Goal: Task Accomplishment & Management: Complete application form

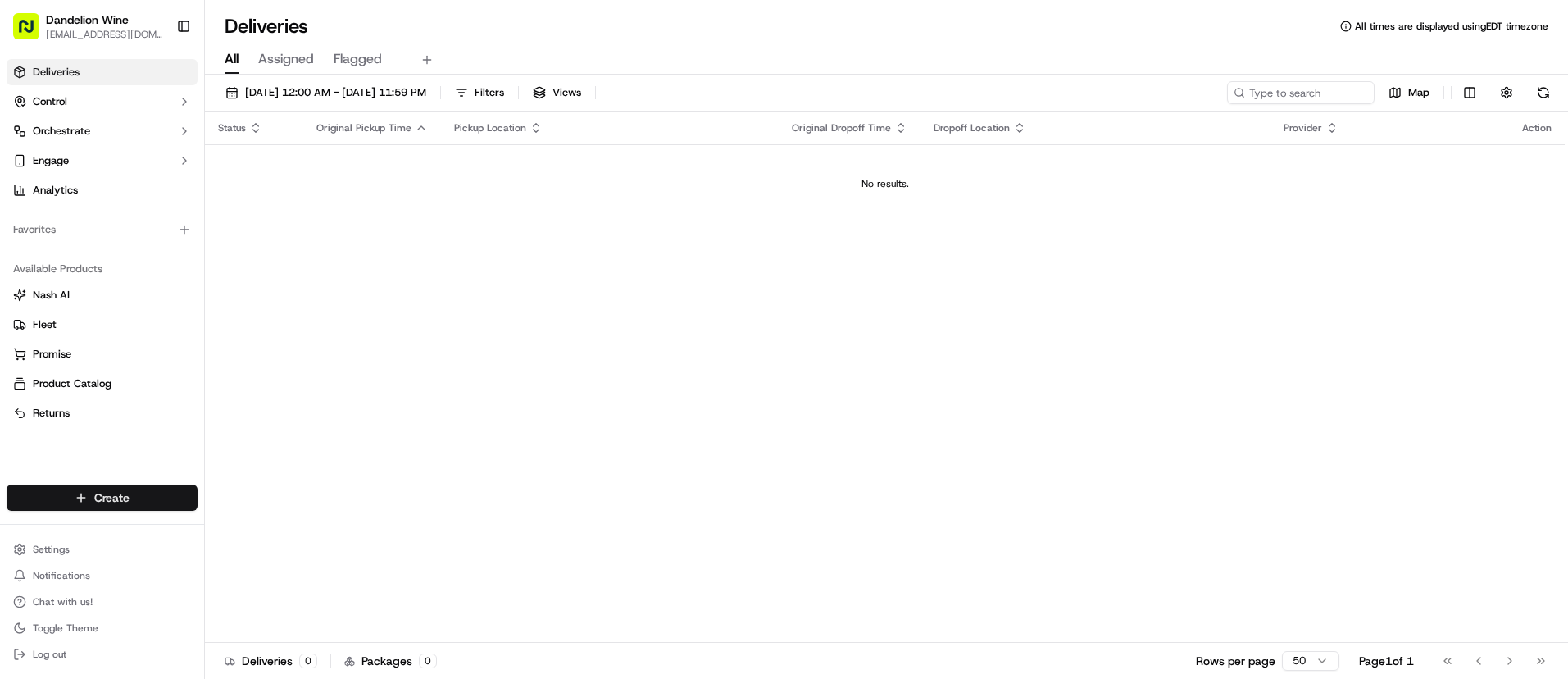
click at [88, 500] on html "Dandelion Wine [EMAIL_ADDRESS][DOMAIN_NAME] Toggle Sidebar Deliveries Control O…" at bounding box center [784, 340] width 1568 height 679
drag, startPoint x: 285, startPoint y: 532, endPoint x: 296, endPoint y: 531, distance: 11.0
click at [285, 532] on link "Delivery" at bounding box center [297, 528] width 183 height 30
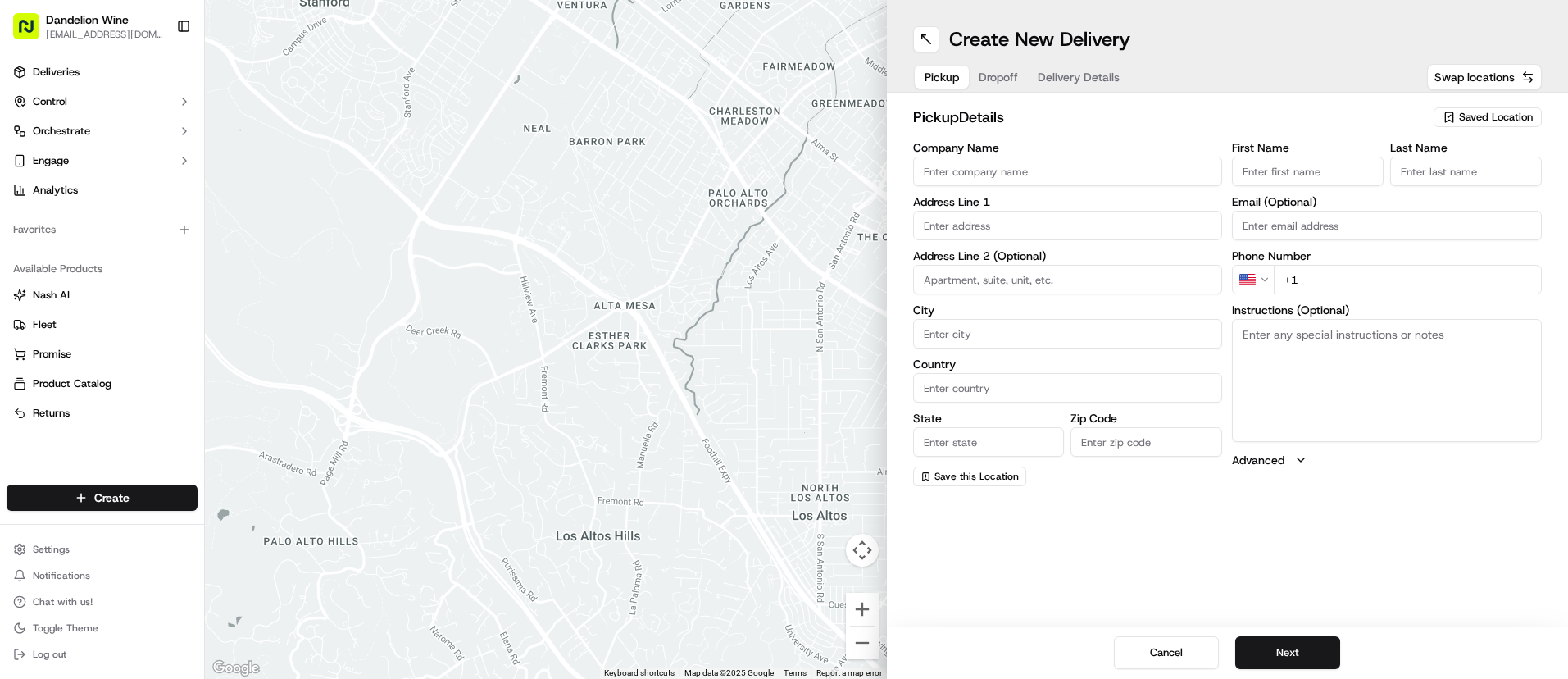
click at [1467, 116] on span "Saved Location" at bounding box center [1496, 117] width 74 height 15
click at [1450, 184] on span "DANDELION WINE" at bounding box center [1460, 179] width 202 height 15
type input "DANDELION WINE"
type input "[STREET_ADDRESS]"
type input "[GEOGRAPHIC_DATA]"
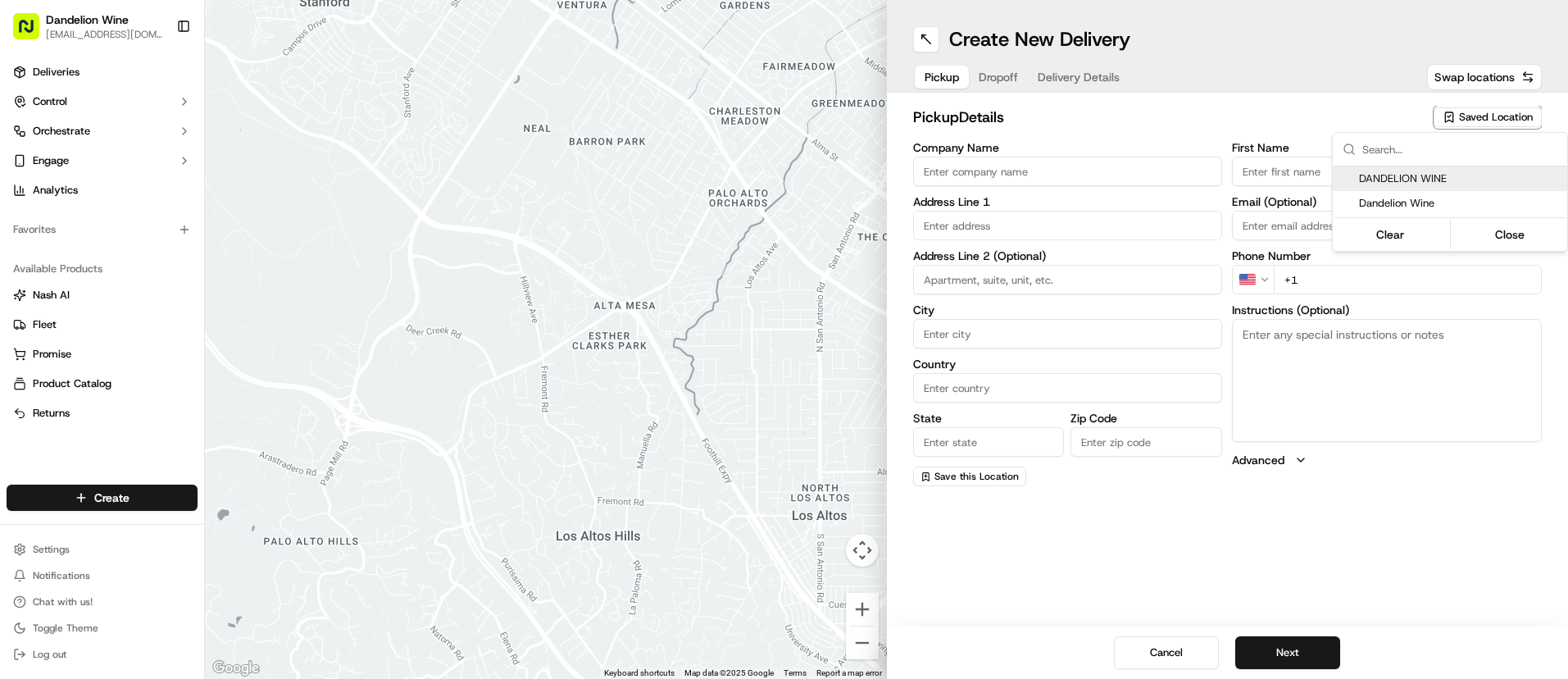
type input "US"
type input "NY"
type input "11222"
type input "[EMAIL_ADDRESS][DOMAIN_NAME]"
type input "[PHONE_NUMBER]"
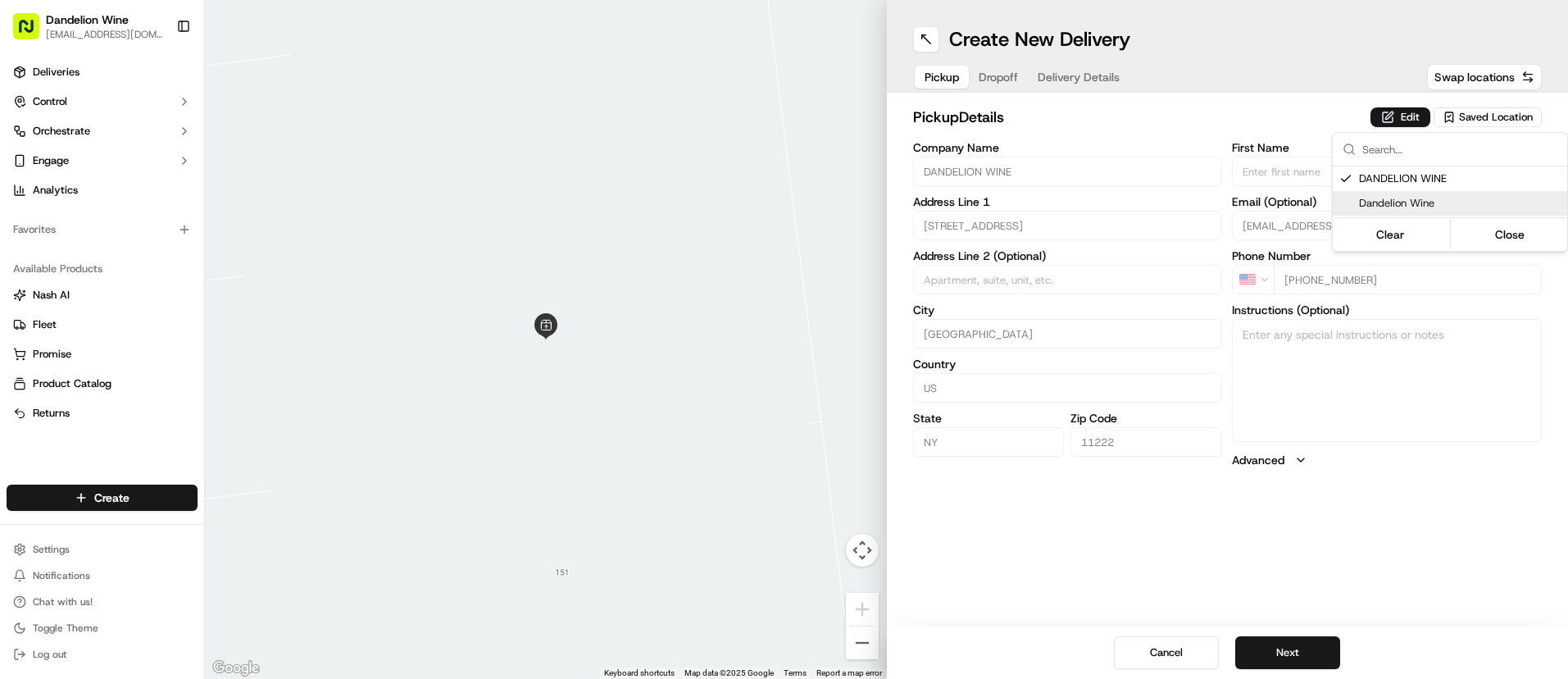
click at [1282, 652] on html "Dandelion Wine [EMAIL_ADDRESS][DOMAIN_NAME] Toggle Sidebar Deliveries Control O…" at bounding box center [784, 340] width 1568 height 679
click at [1284, 648] on button "Next" at bounding box center [1287, 652] width 104 height 32
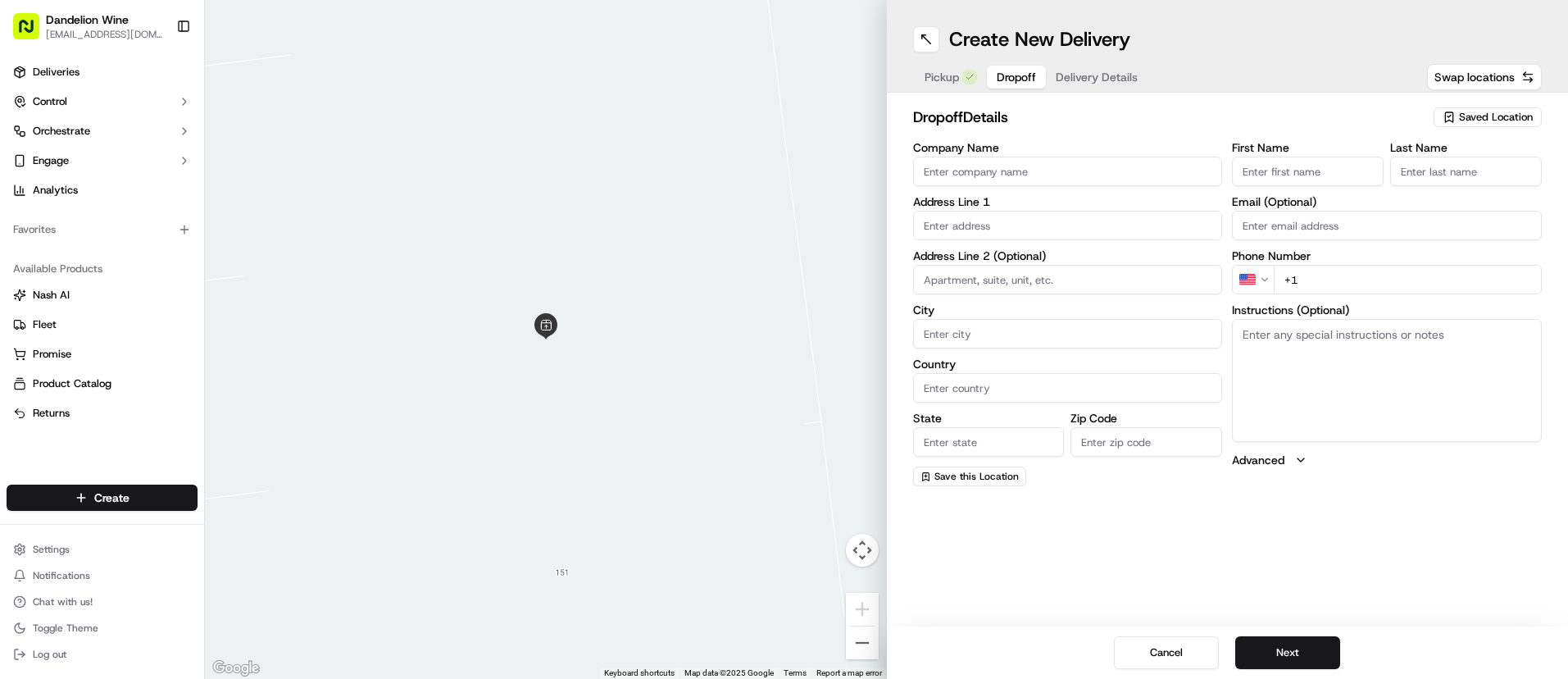
click at [1339, 167] on input "First Name" at bounding box center [1307, 171] width 152 height 30
type input "Phil"
click at [1422, 176] on input "Last Name" at bounding box center [1465, 171] width 152 height 30
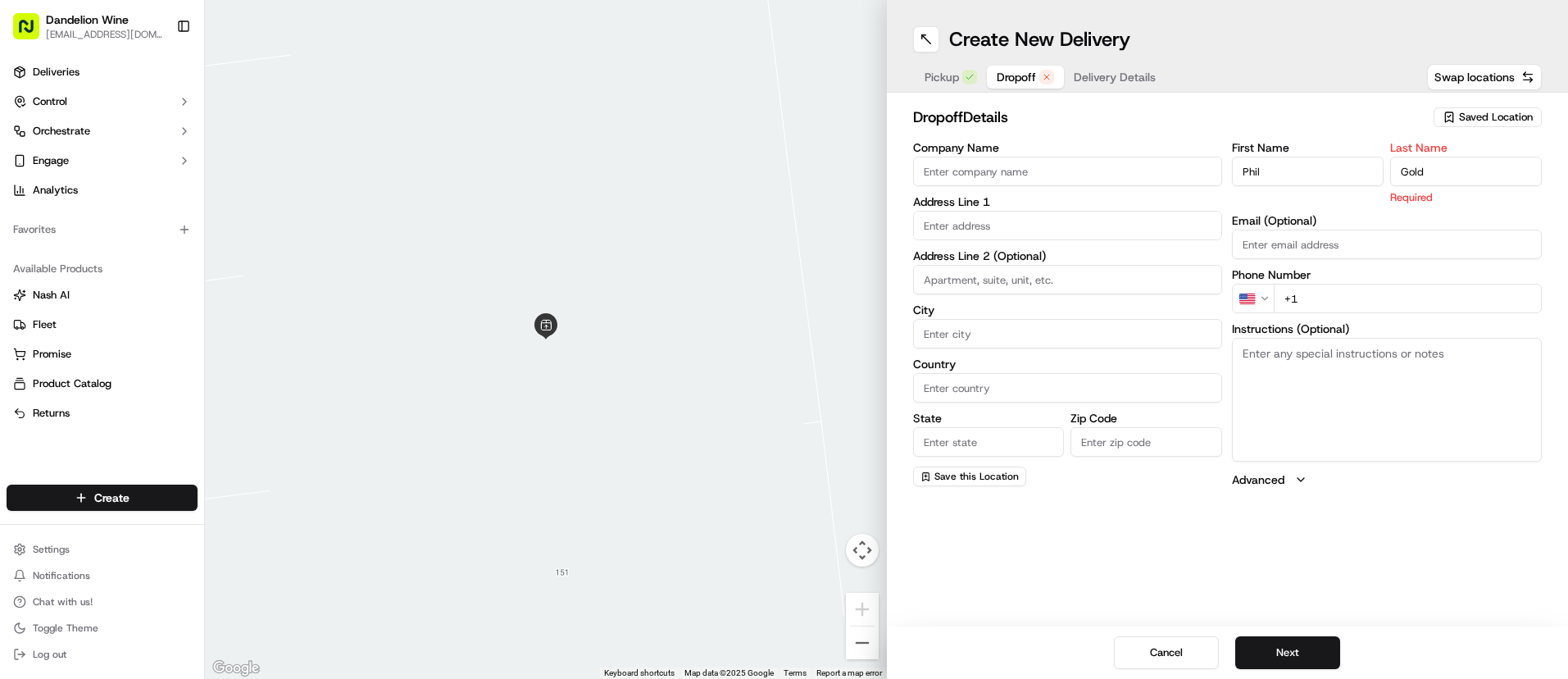
type input "Gold"
click at [1349, 239] on input "Email (Optional)" at bounding box center [1386, 244] width 310 height 30
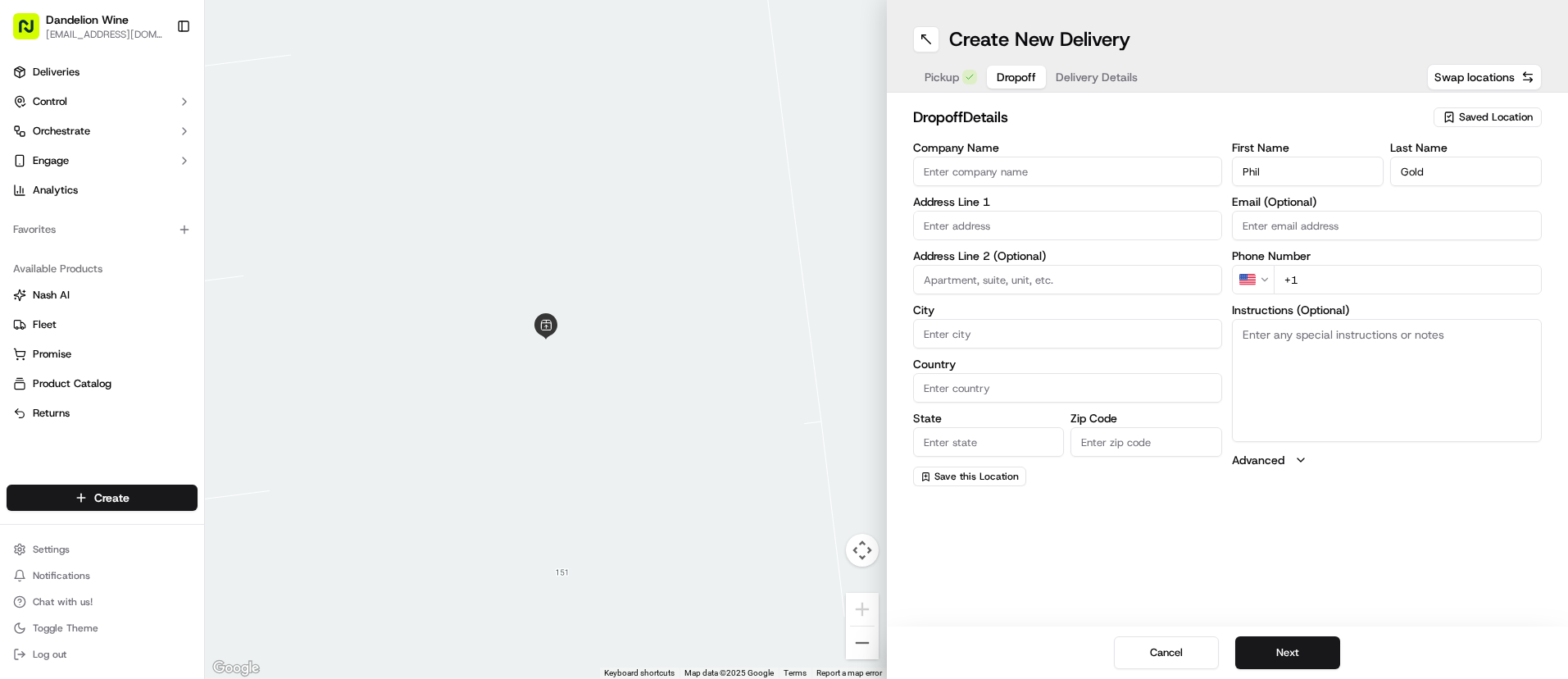
click at [1347, 281] on input "+1" at bounding box center [1408, 279] width 268 height 30
type input "[PHONE_NUMBER]"
click at [1078, 213] on input "text" at bounding box center [1068, 226] width 310 height 30
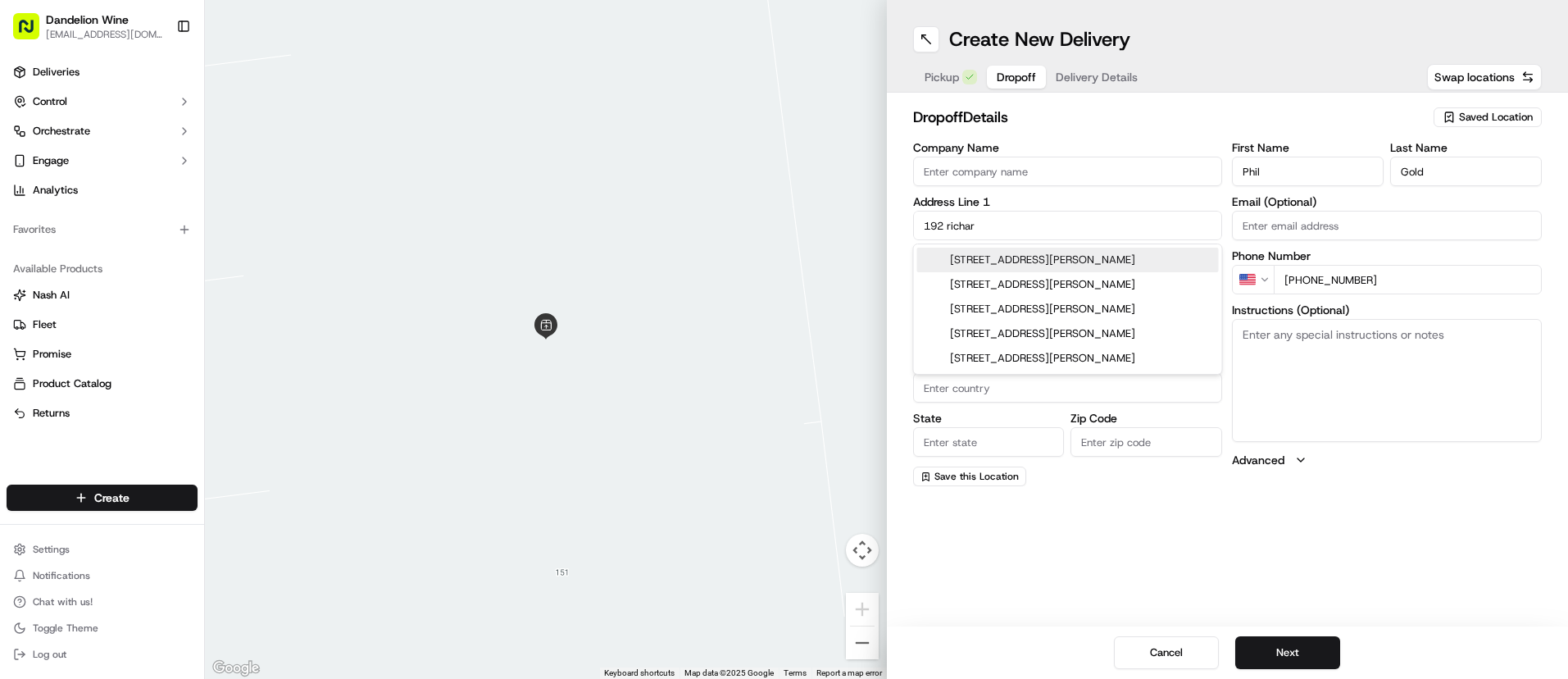
click at [1127, 256] on div "[STREET_ADDRESS][PERSON_NAME]" at bounding box center [1068, 260] width 301 height 25
type input "[STREET_ADDRESS][PERSON_NAME]"
type input "[GEOGRAPHIC_DATA]"
type input "NY"
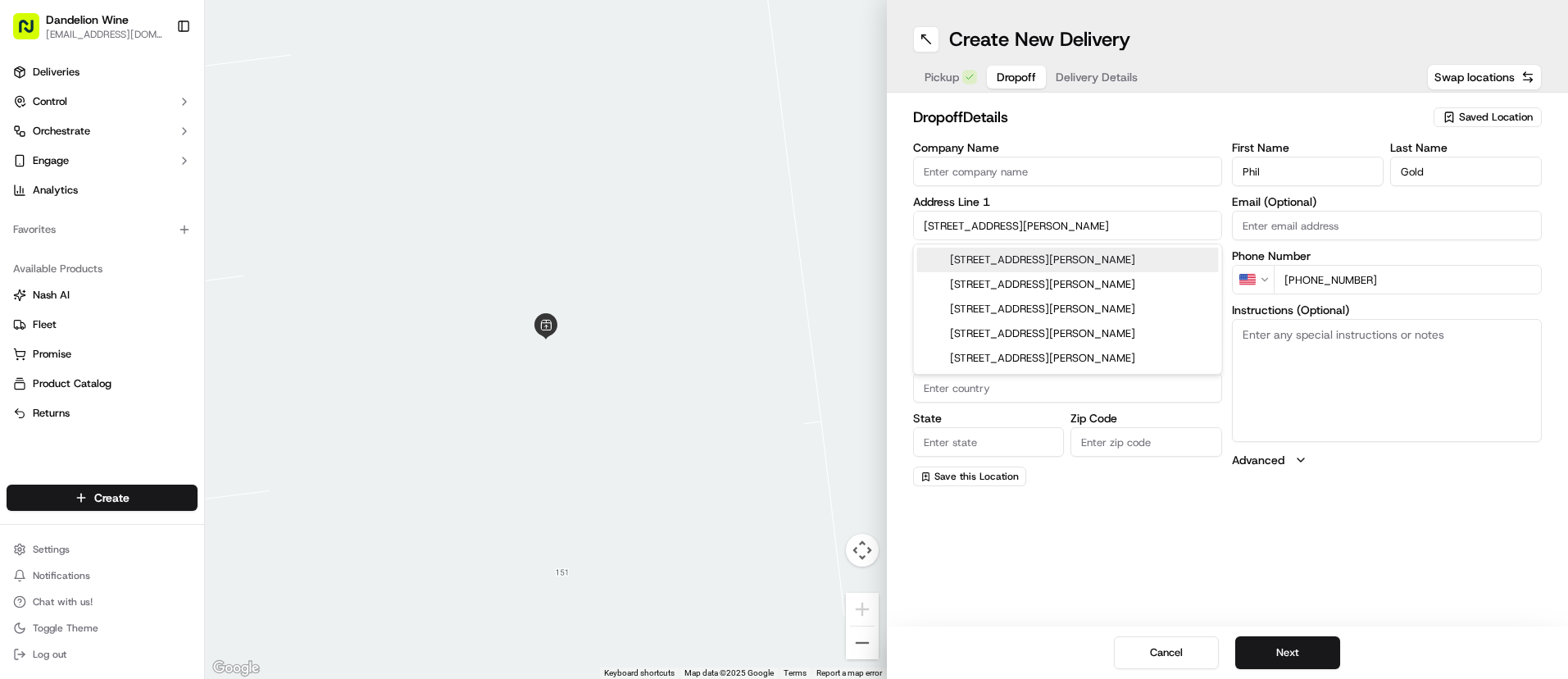
type input "11222"
type input "[STREET_ADDRESS][PERSON_NAME]"
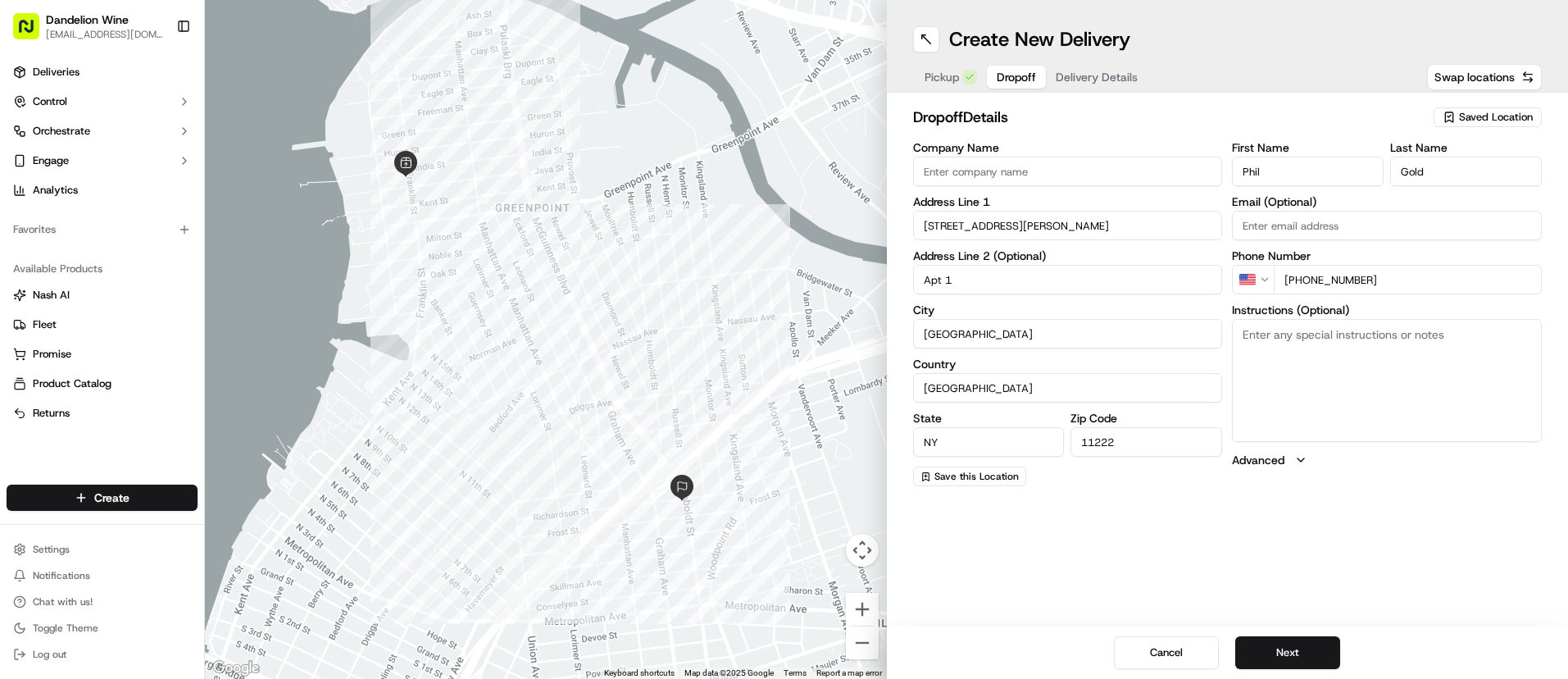
type input "Apt 1"
drag, startPoint x: 1384, startPoint y: 283, endPoint x: 1302, endPoint y: 280, distance: 82.1
click at [1302, 280] on input "[PHONE_NUMBER]" at bounding box center [1408, 279] width 268 height 30
paste input "tel"
type input "[PHONE_NUMBER]"
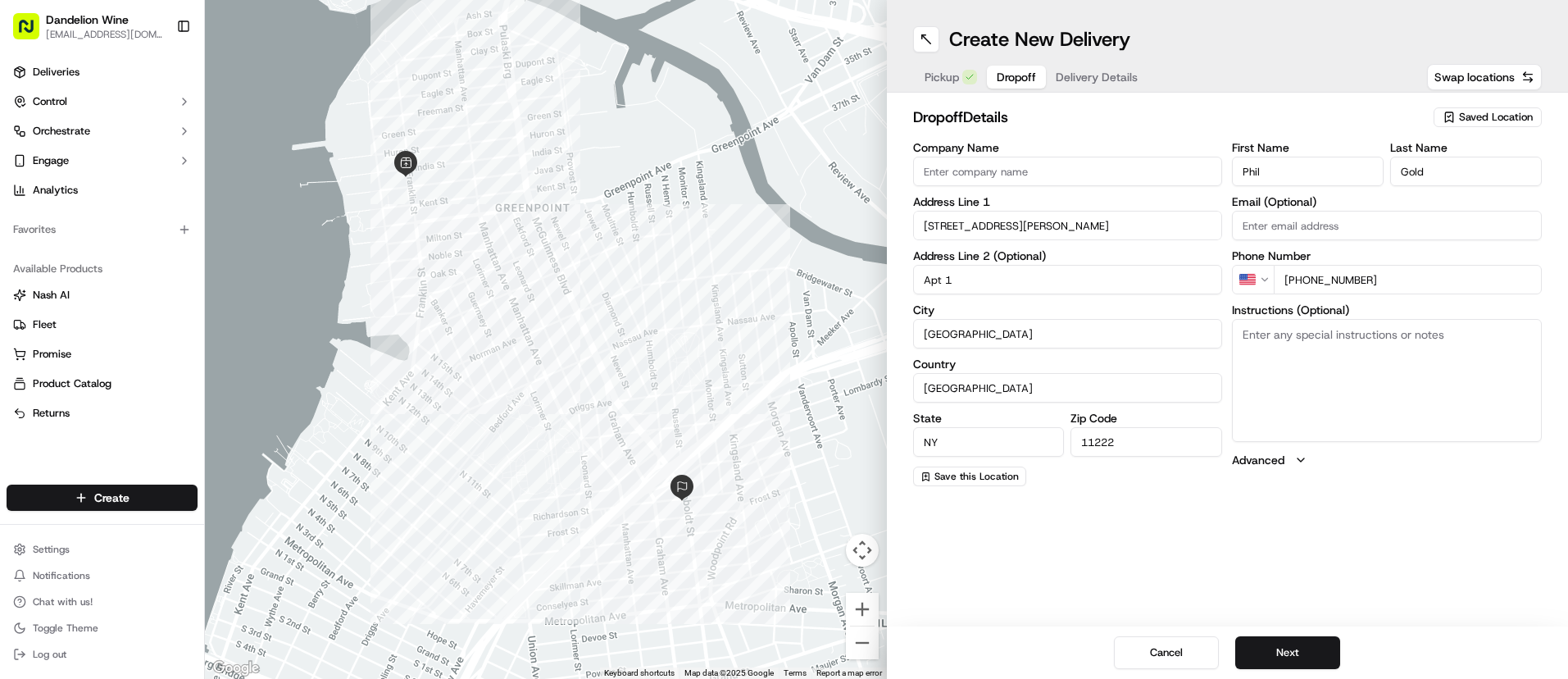
click at [1344, 370] on textarea "Instructions (Optional)" at bounding box center [1386, 380] width 310 height 123
click at [1275, 643] on button "Next" at bounding box center [1287, 652] width 104 height 32
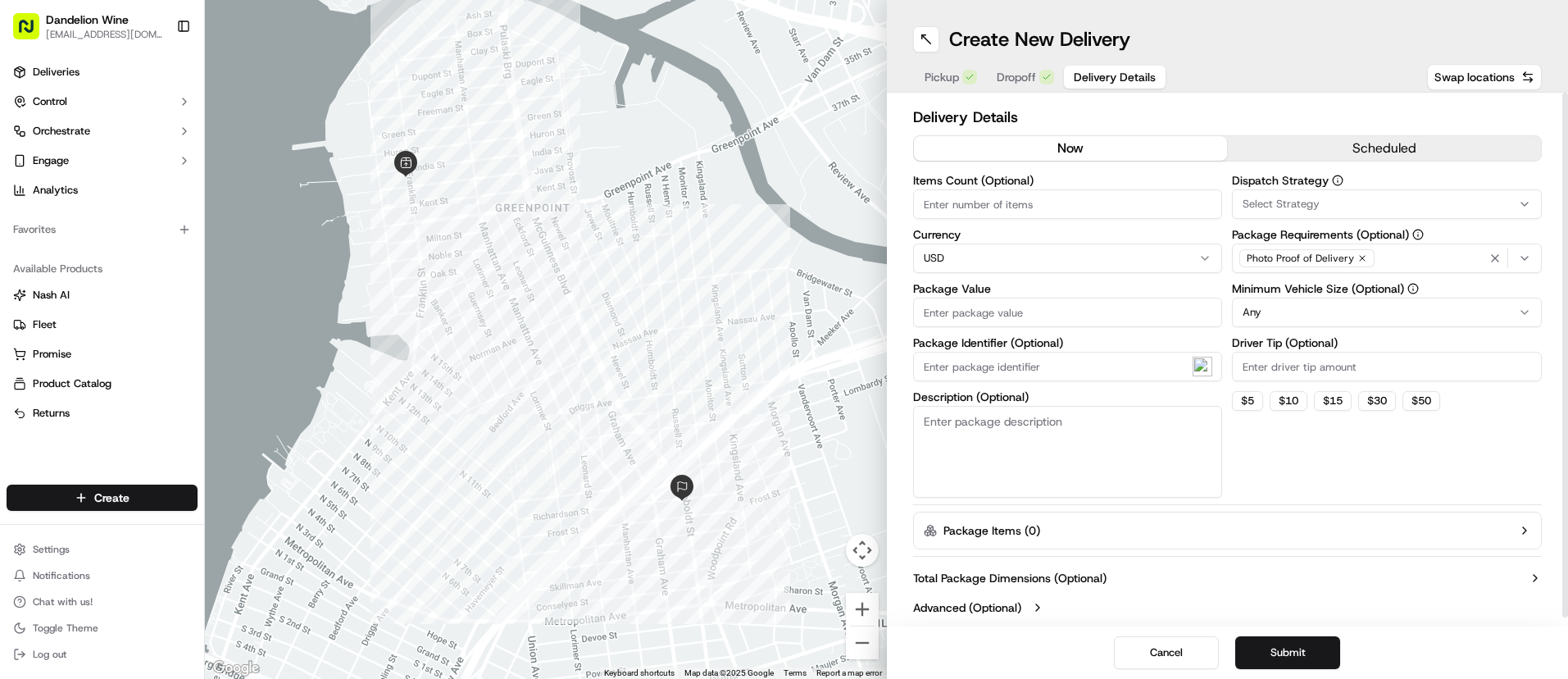
click at [994, 213] on input "Items Count (Optional)" at bounding box center [1068, 204] width 310 height 30
type input "6"
click at [1010, 324] on input "Package Value" at bounding box center [1068, 313] width 310 height 30
type input "220"
click at [1296, 398] on button "$ 10" at bounding box center [1288, 401] width 38 height 19
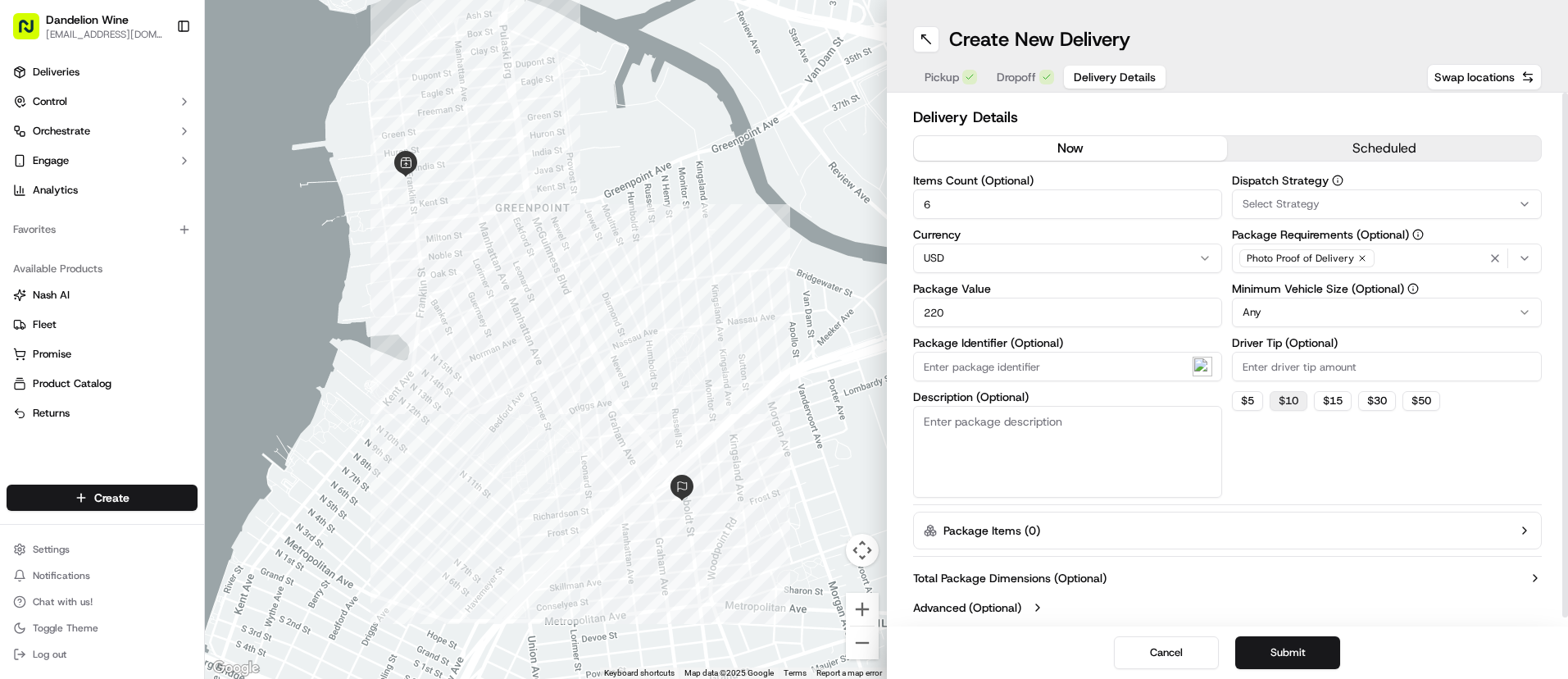
type input "10"
click at [1295, 654] on button "Submit" at bounding box center [1287, 652] width 104 height 32
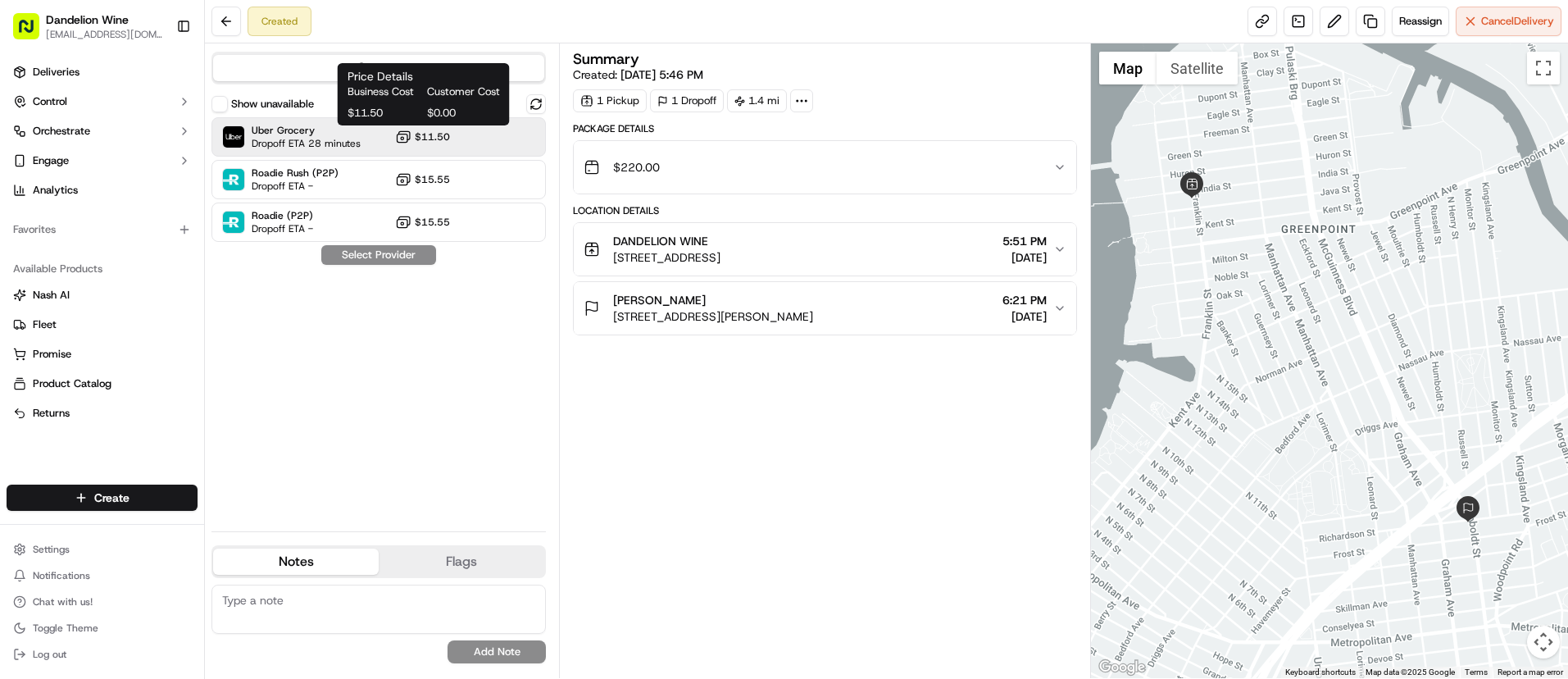
click at [411, 138] on icon at bounding box center [403, 137] width 17 height 17
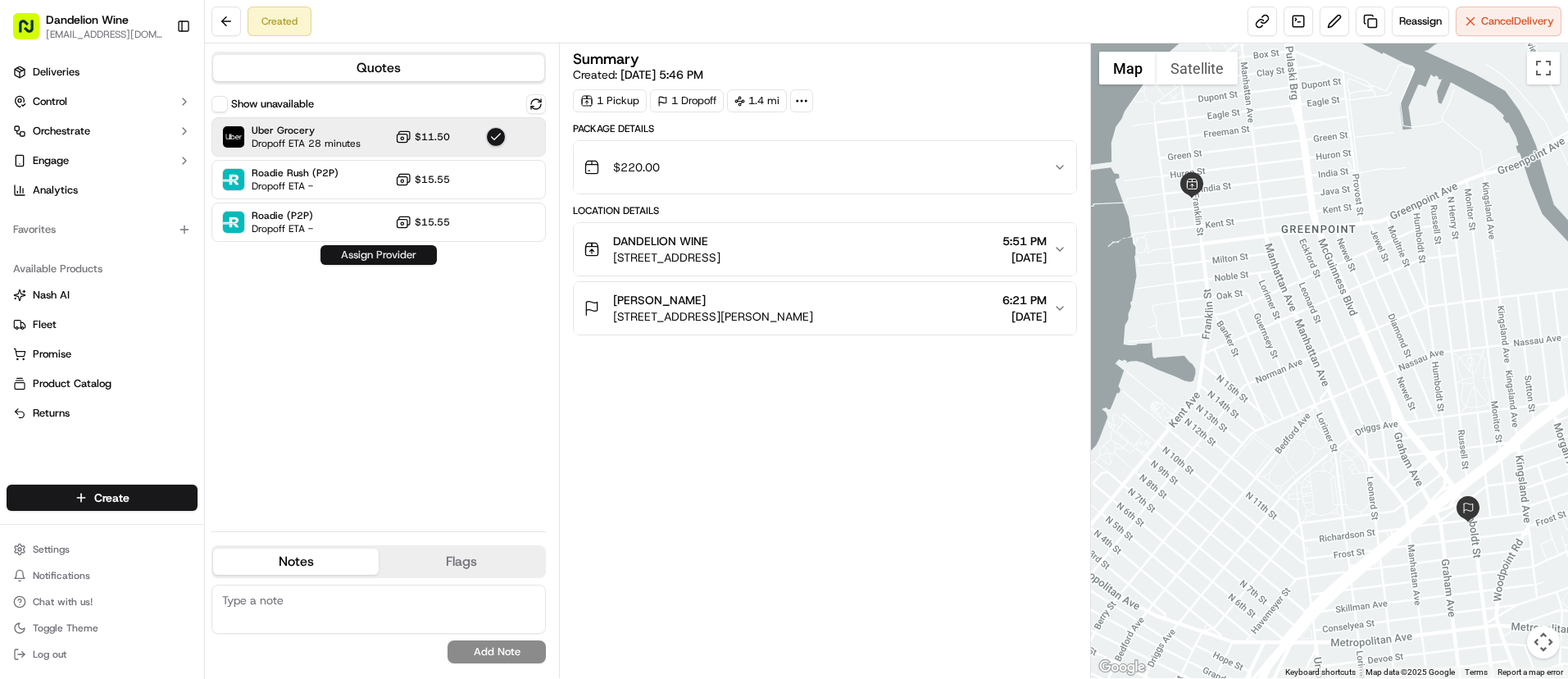
click at [423, 252] on button "Assign Provider" at bounding box center [379, 254] width 116 height 19
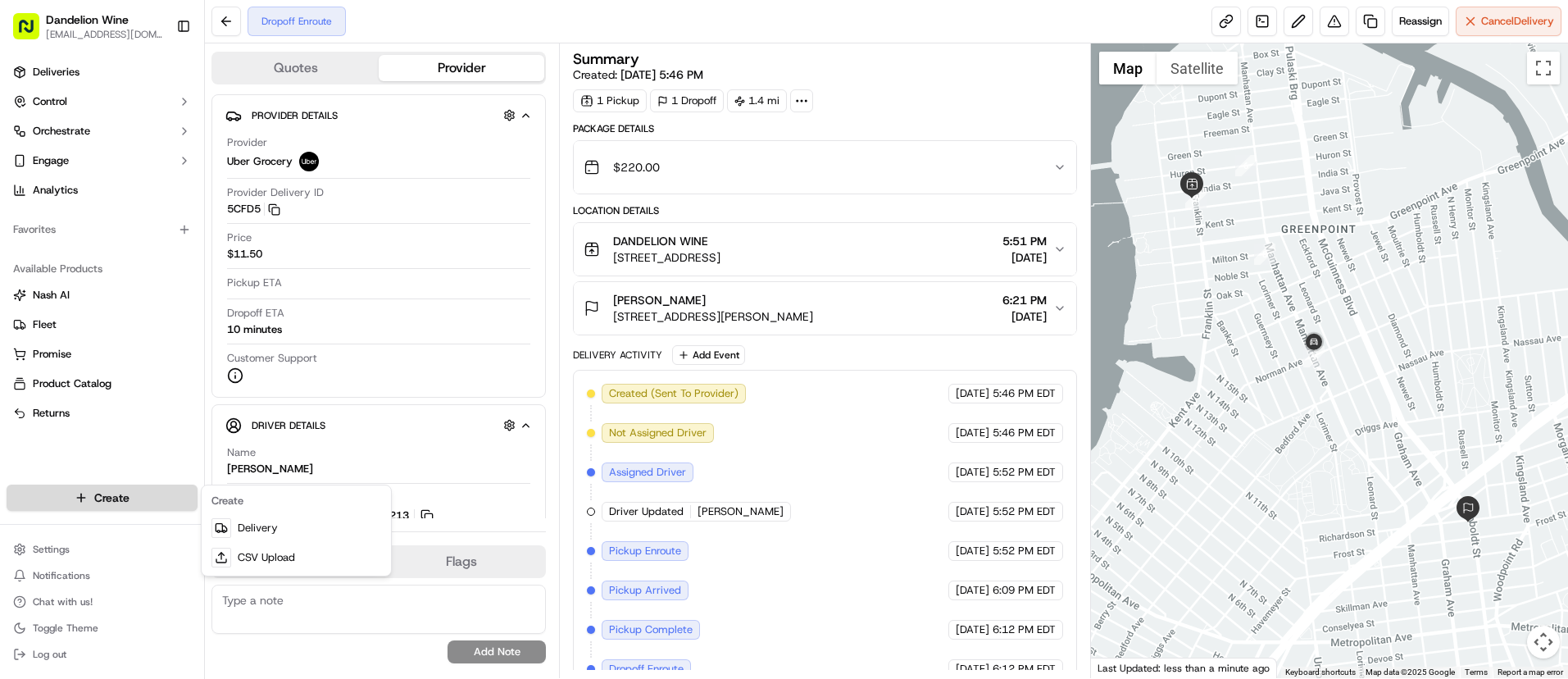
click at [98, 494] on html "Dandelion Wine [EMAIL_ADDRESS][DOMAIN_NAME] Toggle Sidebar Deliveries Control O…" at bounding box center [784, 340] width 1568 height 679
click at [301, 522] on link "Delivery" at bounding box center [297, 528] width 183 height 30
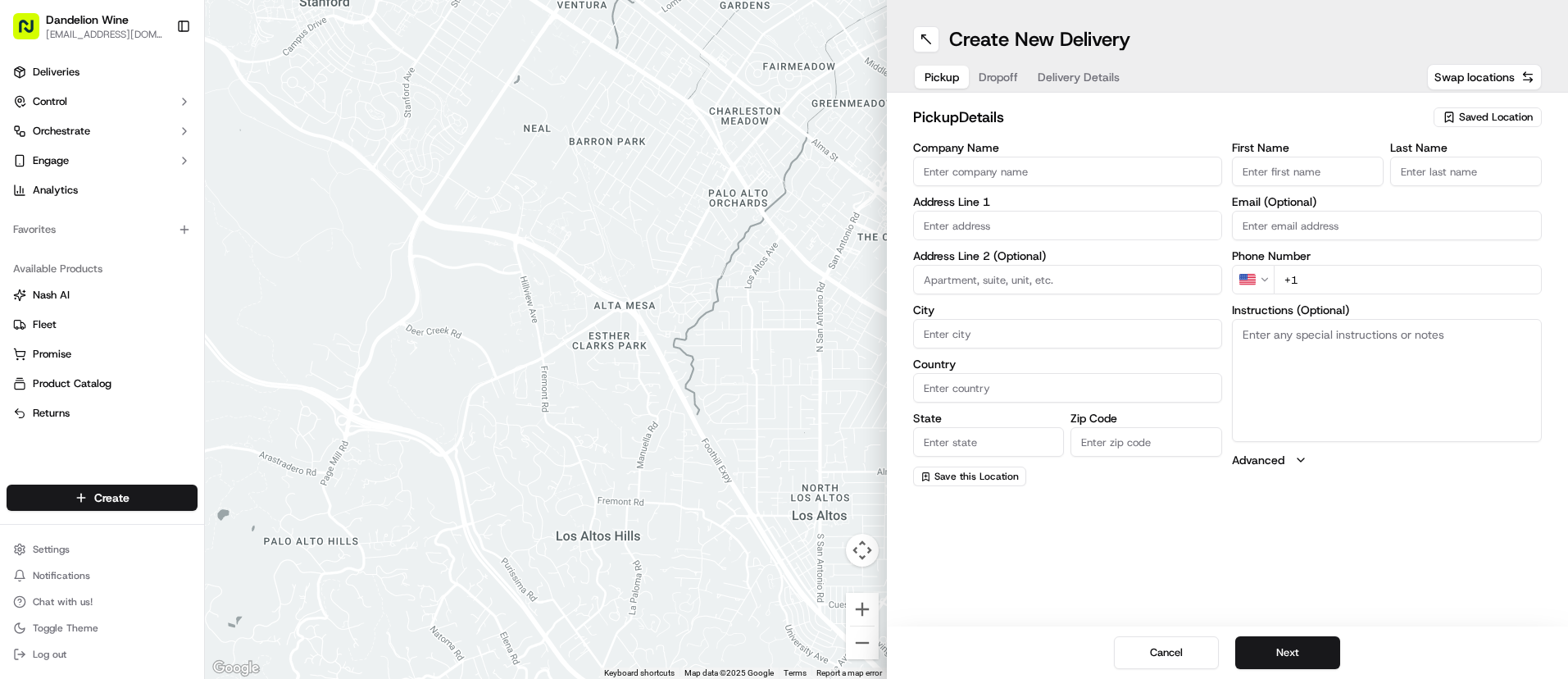
click at [1498, 117] on span "Saved Location" at bounding box center [1496, 117] width 74 height 15
click at [1441, 179] on span "DANDELION WINE" at bounding box center [1460, 179] width 202 height 15
type input "DANDELION WINE"
type input "[STREET_ADDRESS]"
type input "[GEOGRAPHIC_DATA]"
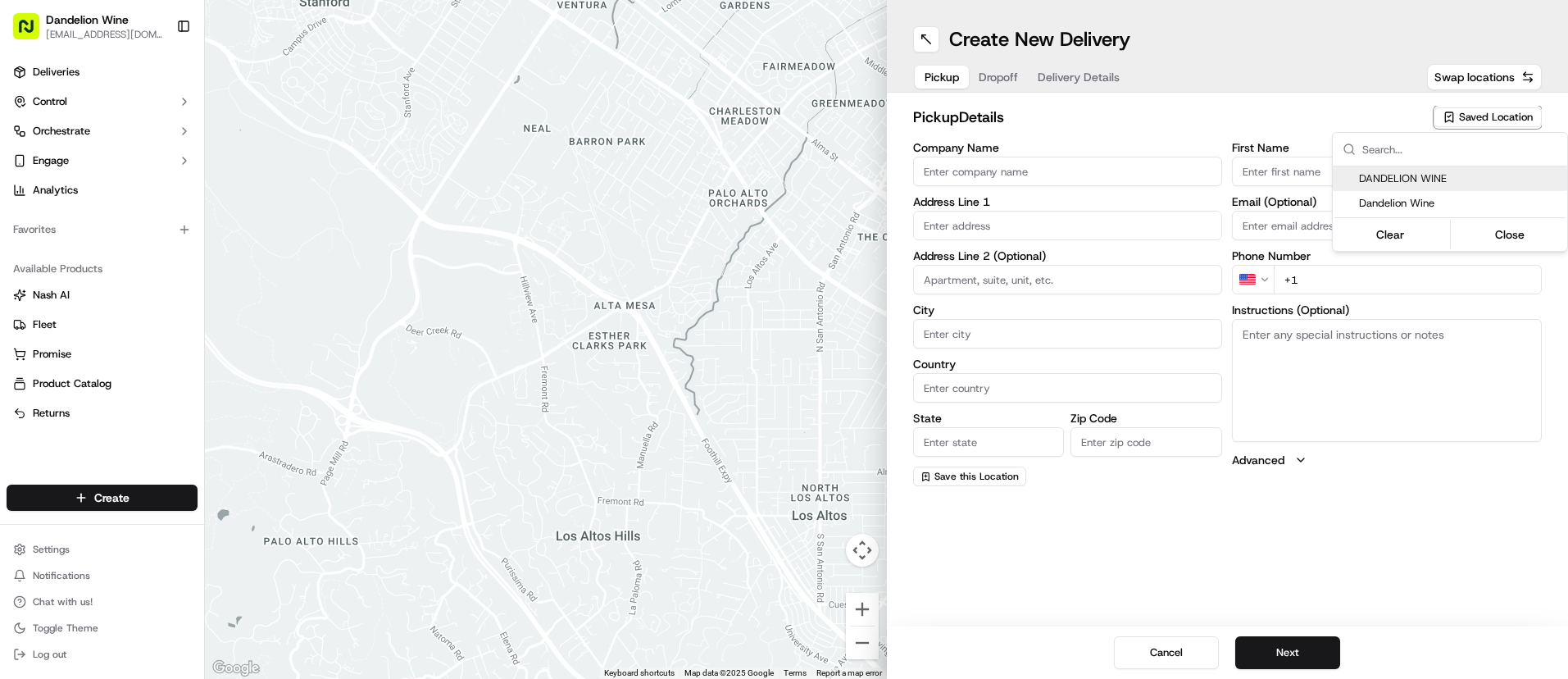
type input "US"
type input "NY"
type input "11222"
type input "[EMAIL_ADDRESS][DOMAIN_NAME]"
type input "[PHONE_NUMBER]"
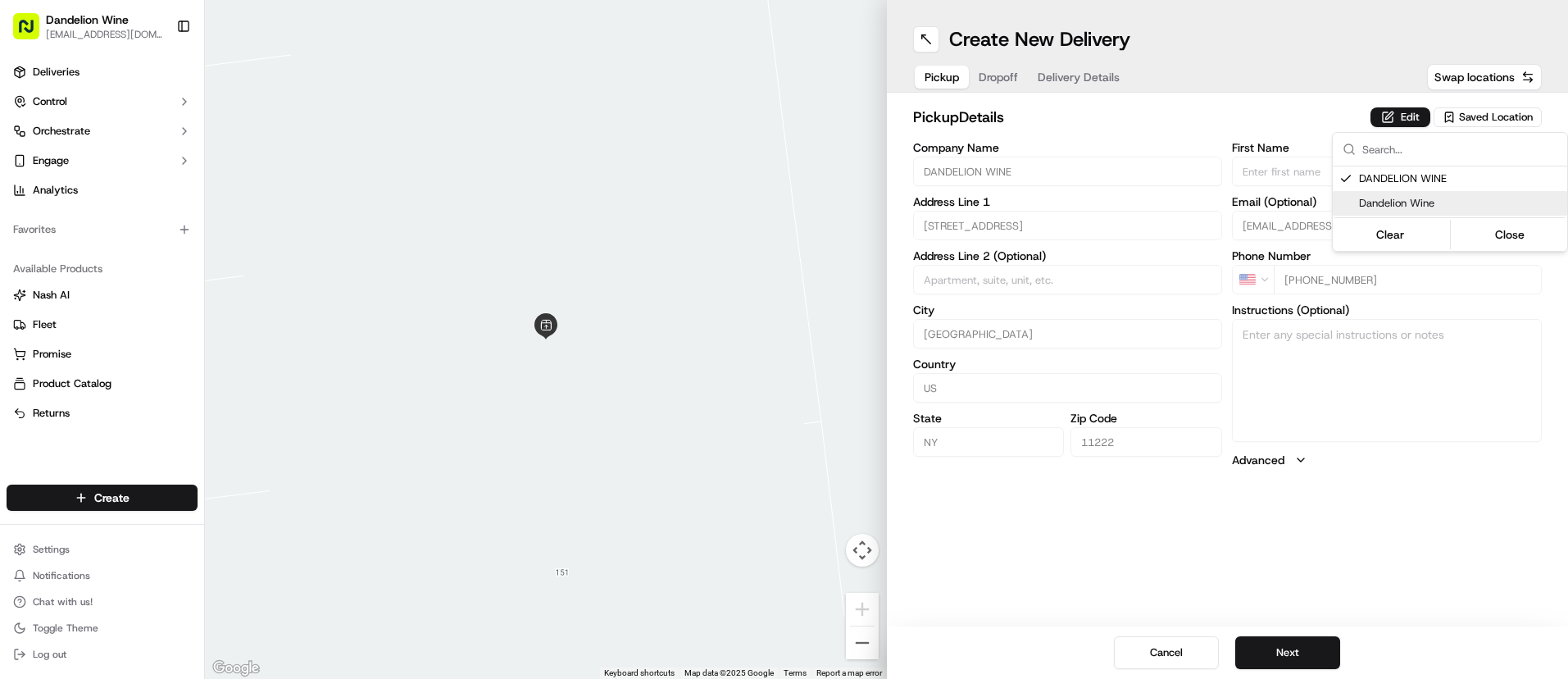
click at [1296, 657] on html "Dandelion Wine [EMAIL_ADDRESS][DOMAIN_NAME] Toggle Sidebar Deliveries Control O…" at bounding box center [784, 340] width 1568 height 679
click at [1299, 650] on button "Next" at bounding box center [1287, 652] width 104 height 32
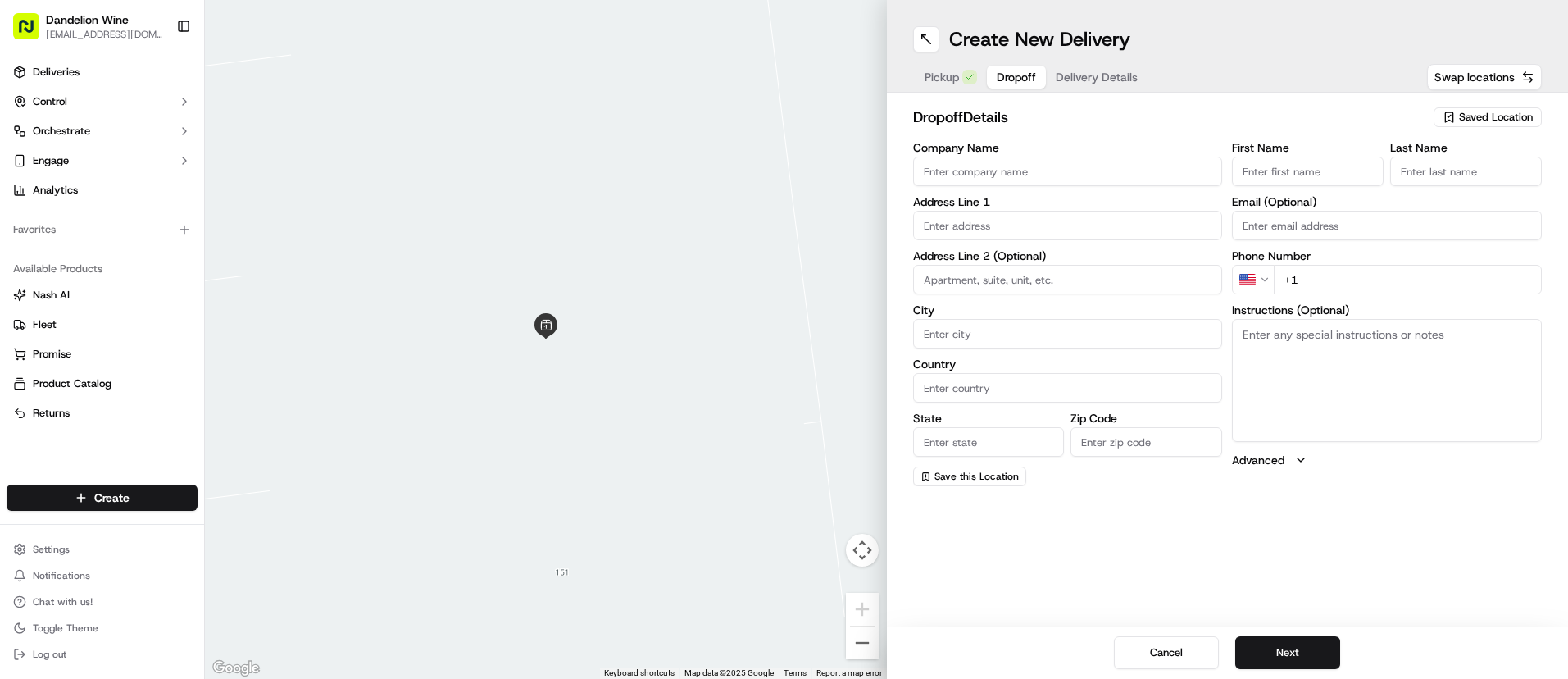
click at [1290, 175] on input "First Name" at bounding box center [1307, 171] width 152 height 30
type input "[PERSON_NAME]"
click at [1460, 177] on input "Last Name" at bounding box center [1465, 171] width 152 height 30
type input "[PERSON_NAME]"
click at [1060, 237] on input "text" at bounding box center [1068, 226] width 310 height 30
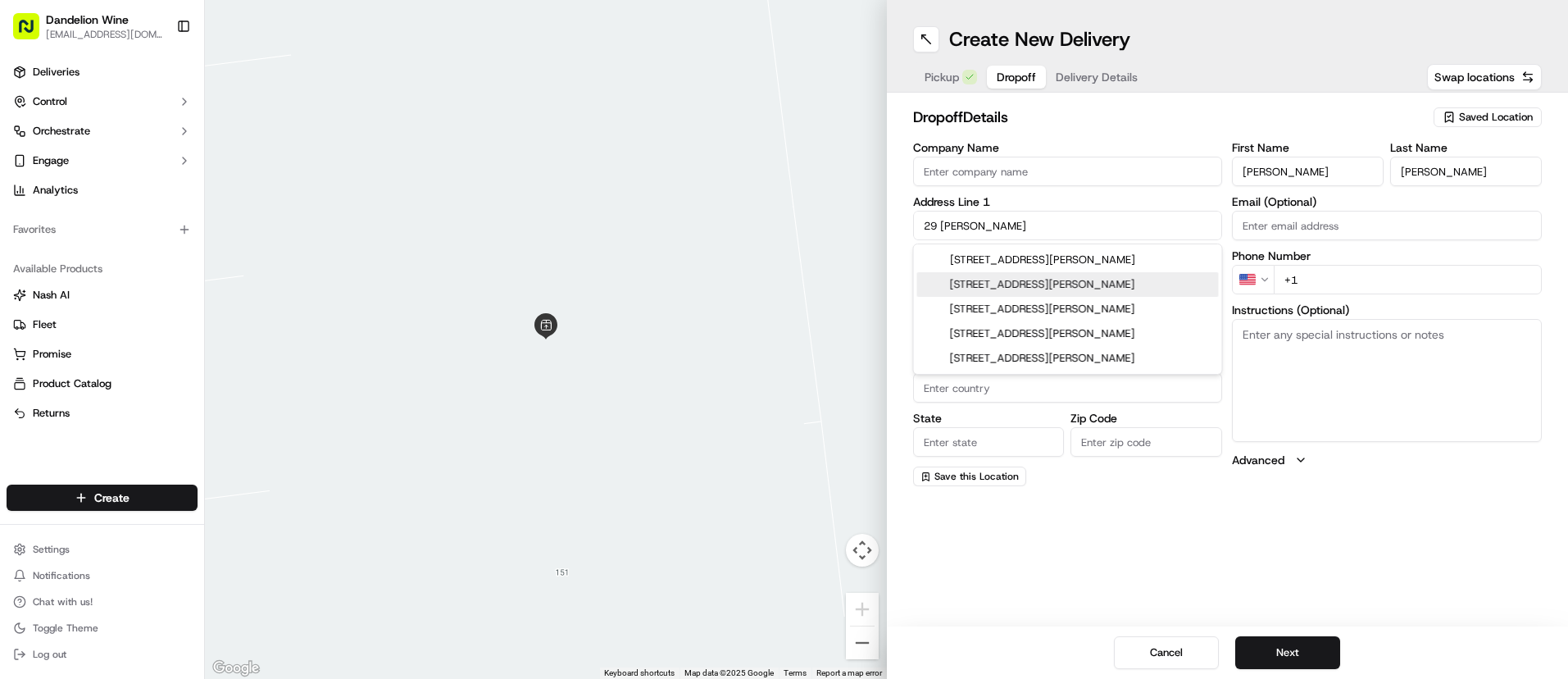
click at [1144, 281] on div "[STREET_ADDRESS][PERSON_NAME]" at bounding box center [1068, 284] width 301 height 25
type input "[STREET_ADDRESS][PERSON_NAME]"
type input "[GEOGRAPHIC_DATA]"
type input "NY"
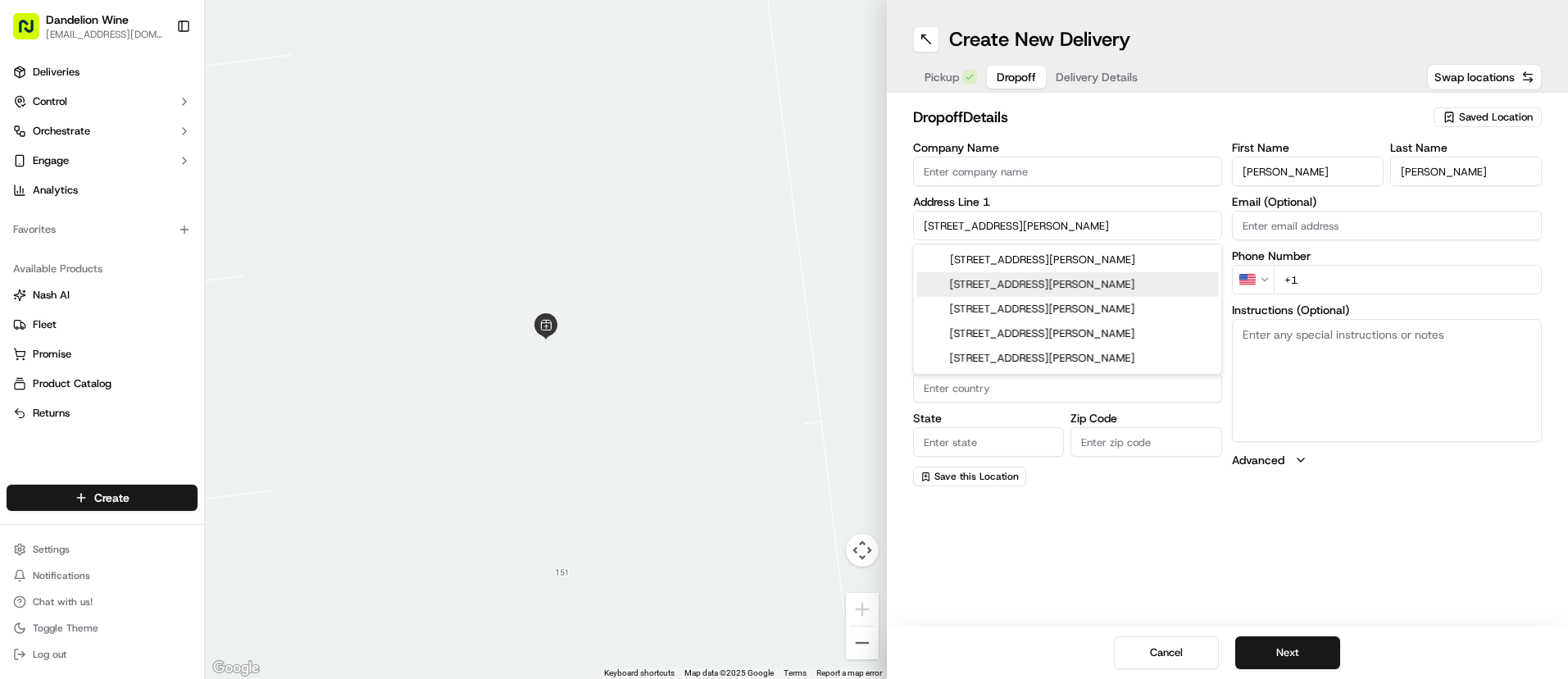
type input "11222"
type input "[STREET_ADDRESS][PERSON_NAME]"
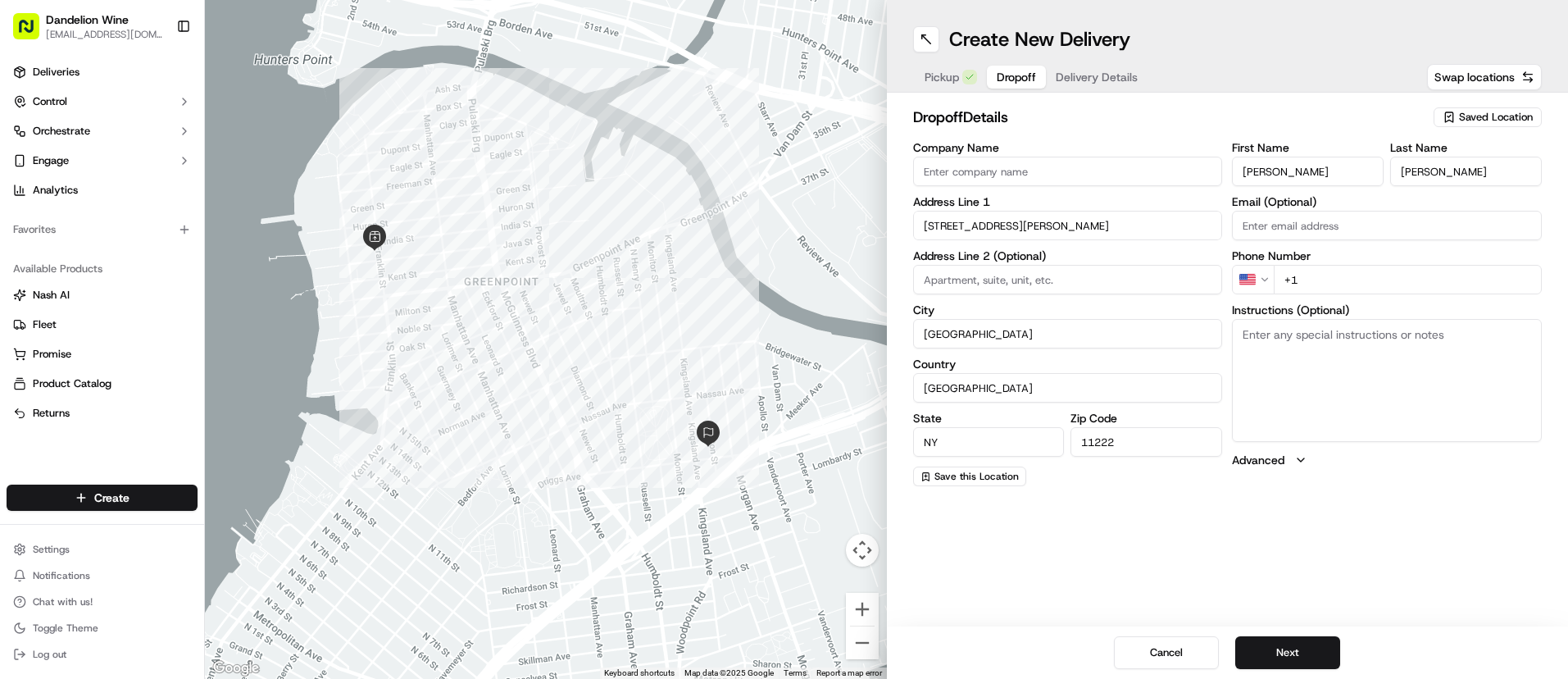
click at [1359, 283] on input "+1" at bounding box center [1408, 279] width 268 height 30
paste input "[PHONE_NUMBER]"
type input "[PHONE_NUMBER]"
click at [1296, 645] on button "Next" at bounding box center [1287, 652] width 104 height 32
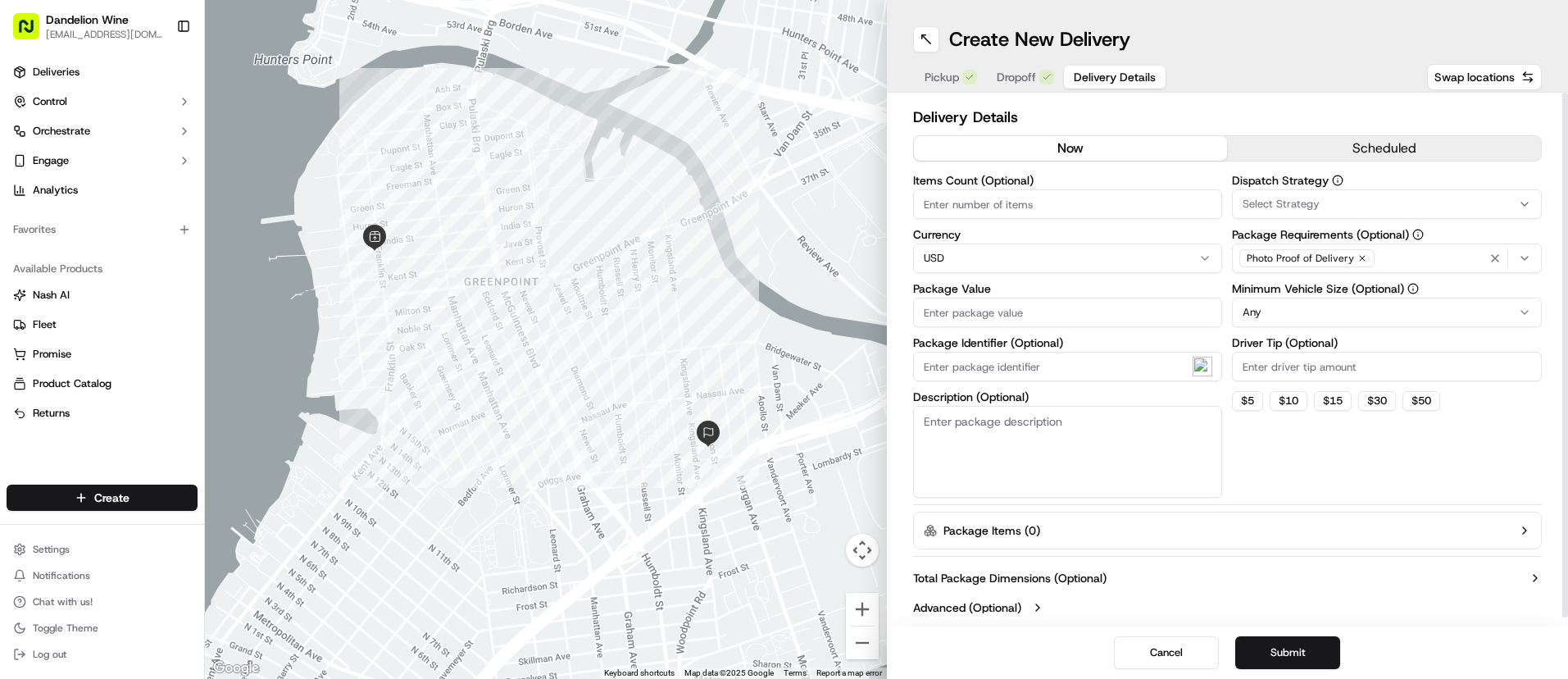
click at [1028, 207] on input "Items Count (Optional)" at bounding box center [1068, 204] width 310 height 30
type input "6"
click at [1308, 364] on input "Driver Tip (Optional)" at bounding box center [1386, 366] width 310 height 30
type input "20"
click at [1298, 463] on div "Dispatch Strategy Select Strategy Package Requirements (Optional) Photo Proof o…" at bounding box center [1386, 336] width 310 height 323
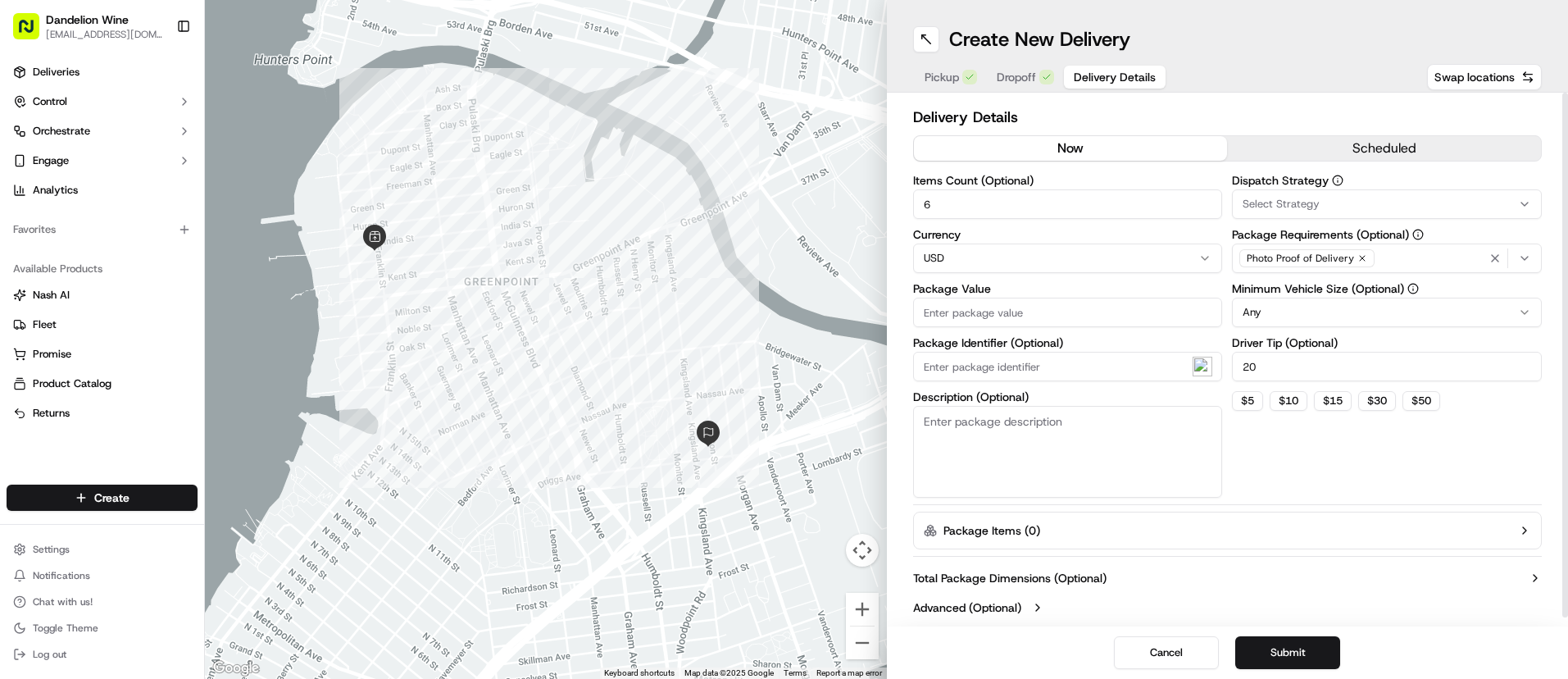
click at [1069, 315] on input "Package Value" at bounding box center [1068, 313] width 310 height 30
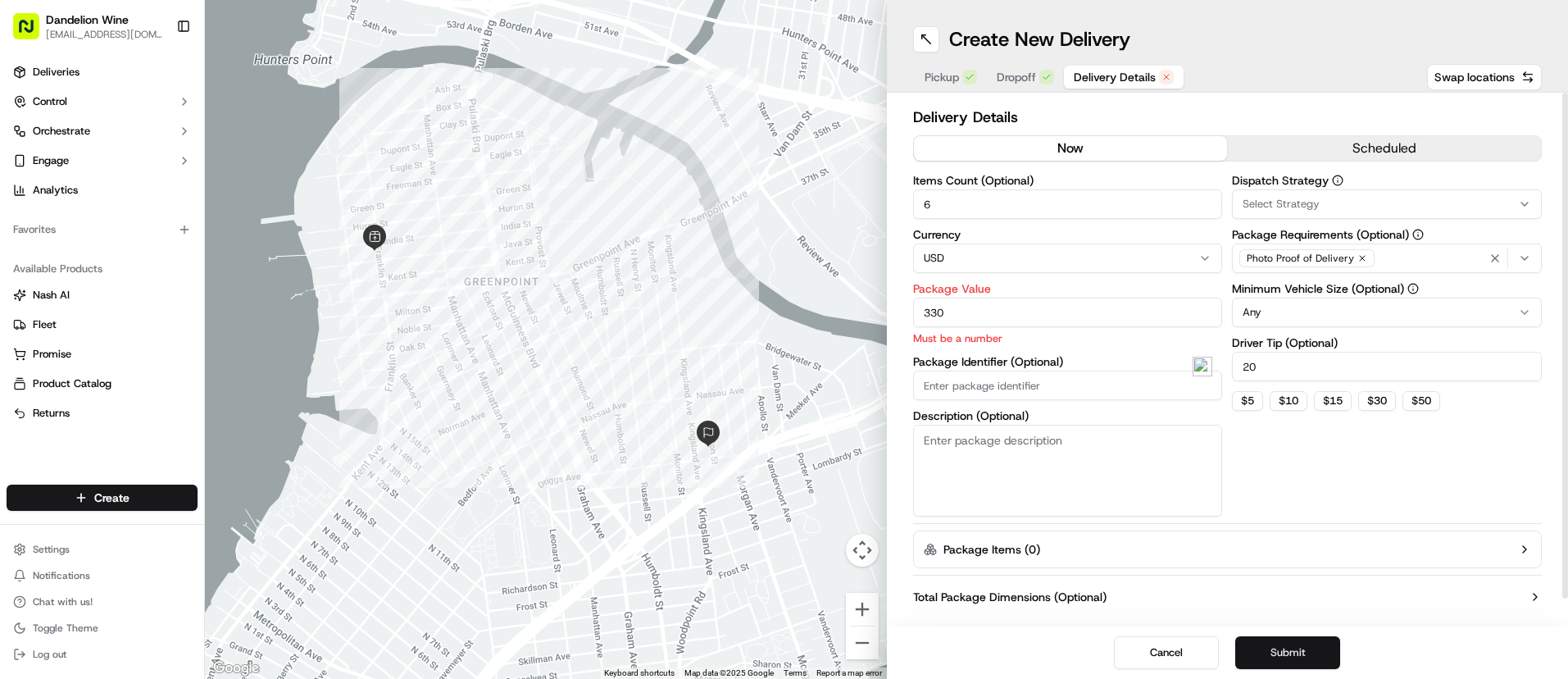
type input "330"
click at [1276, 648] on button "Submit" at bounding box center [1287, 652] width 104 height 32
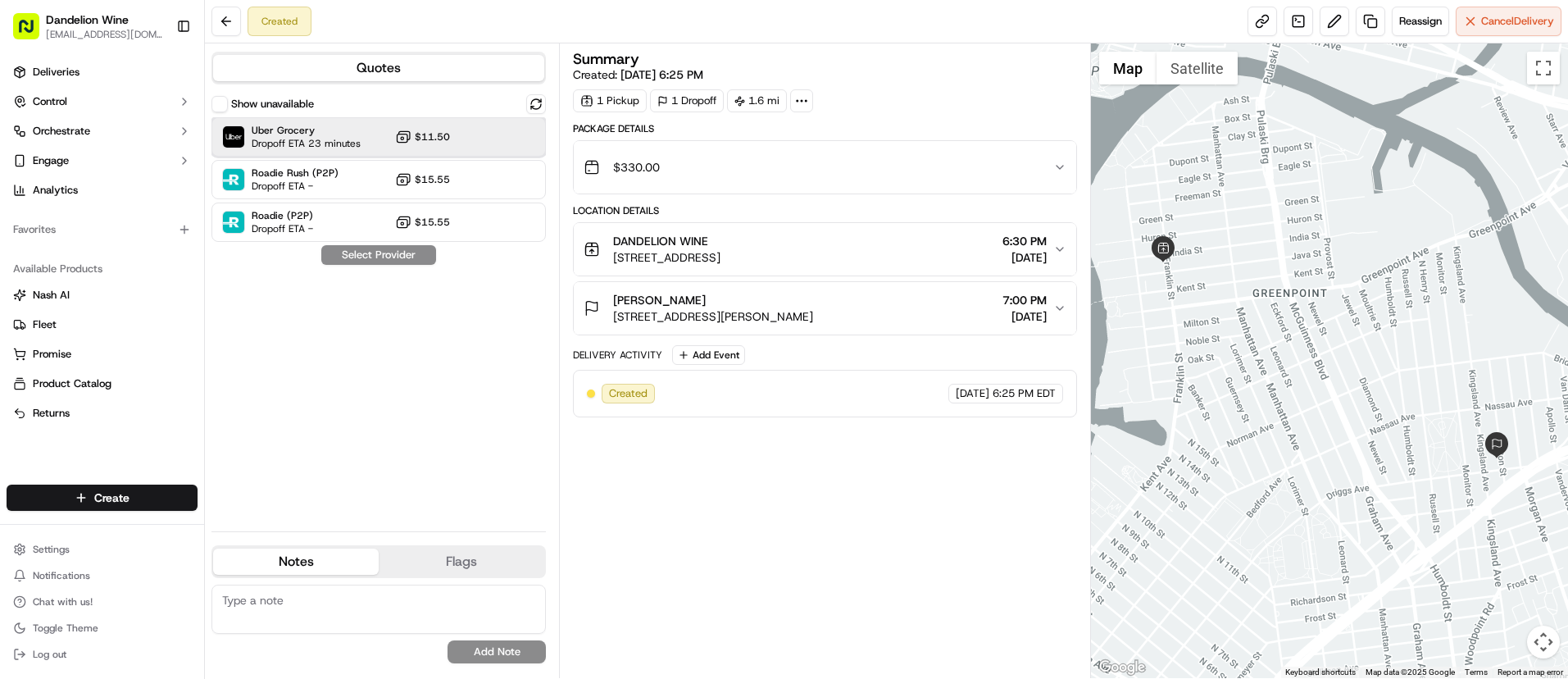
click at [342, 133] on span "Uber Grocery" at bounding box center [306, 130] width 109 height 13
click at [362, 249] on button "Assign Provider" at bounding box center [379, 254] width 116 height 19
